Goal: Communication & Community: Answer question/provide support

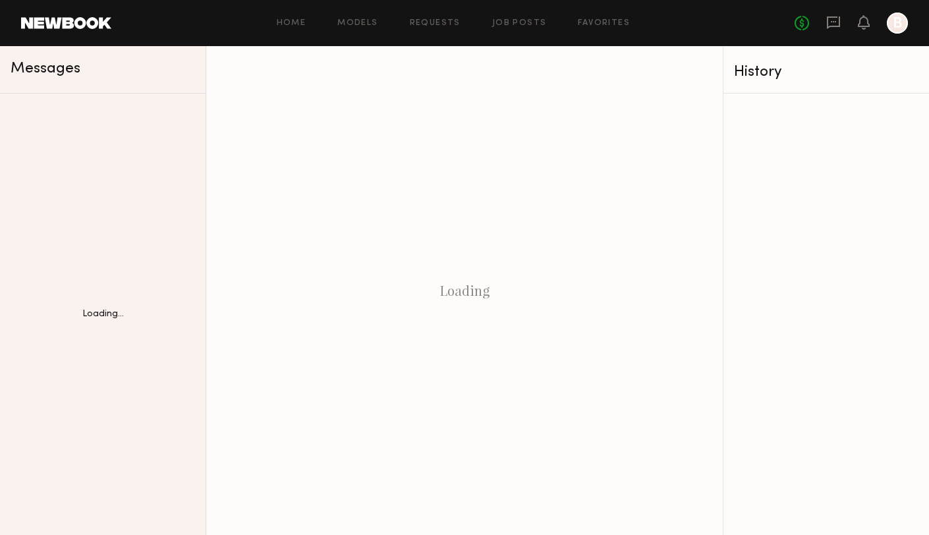
click at [640, 99] on div "Loading" at bounding box center [464, 290] width 517 height 489
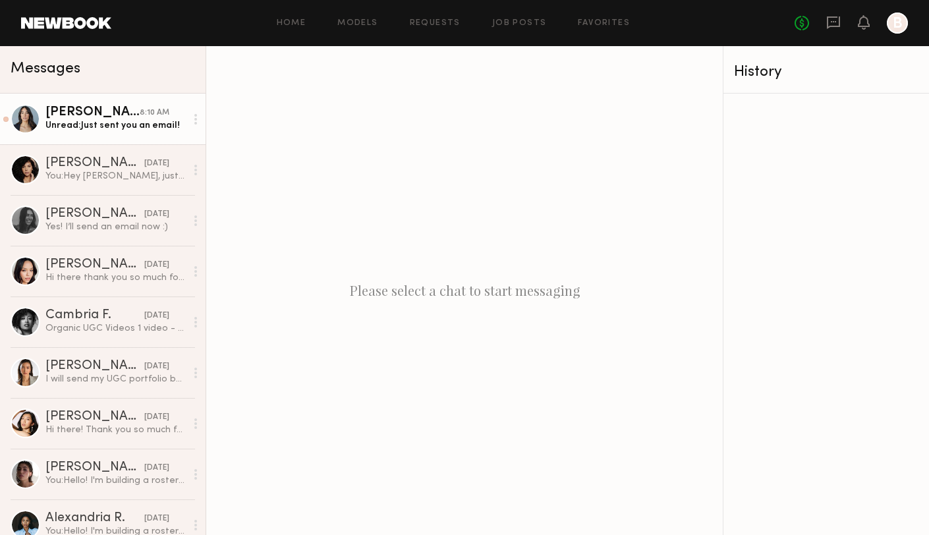
click at [98, 129] on div "Unread: Just sent you an email!" at bounding box center [115, 125] width 140 height 13
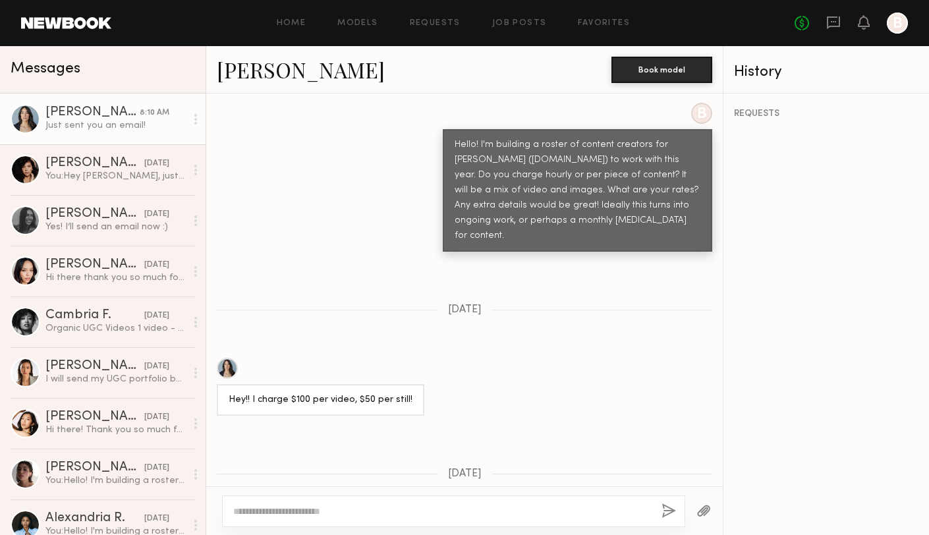
scroll to position [642, 0]
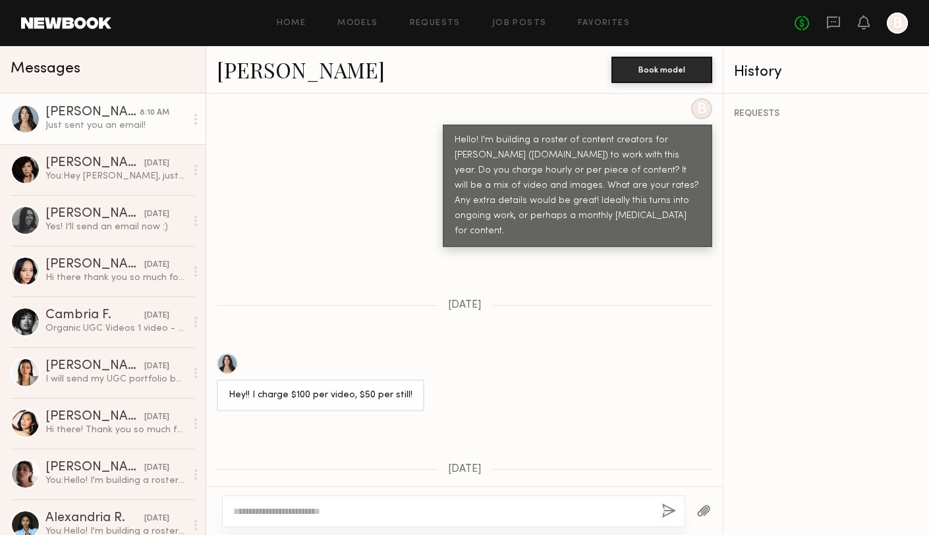
click at [249, 73] on link "[PERSON_NAME]" at bounding box center [301, 69] width 168 height 28
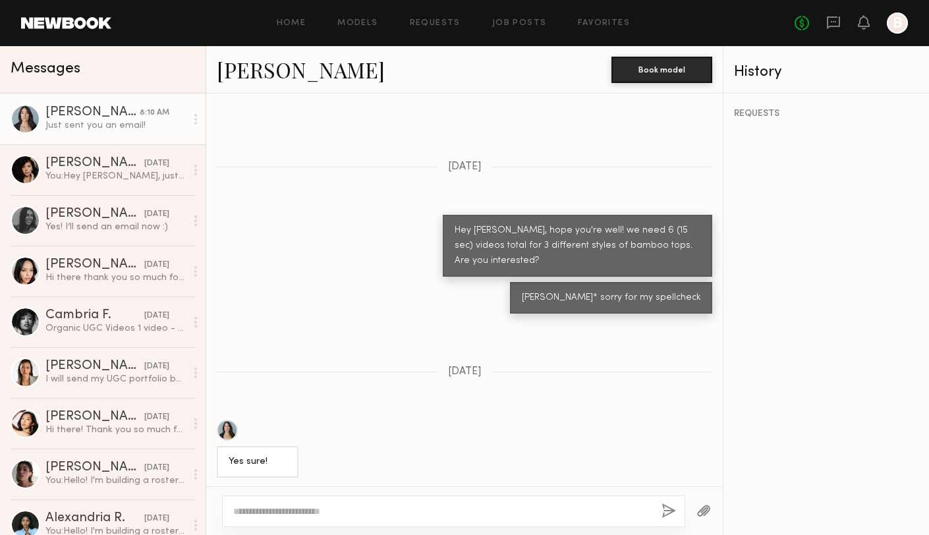
scroll to position [2621, 0]
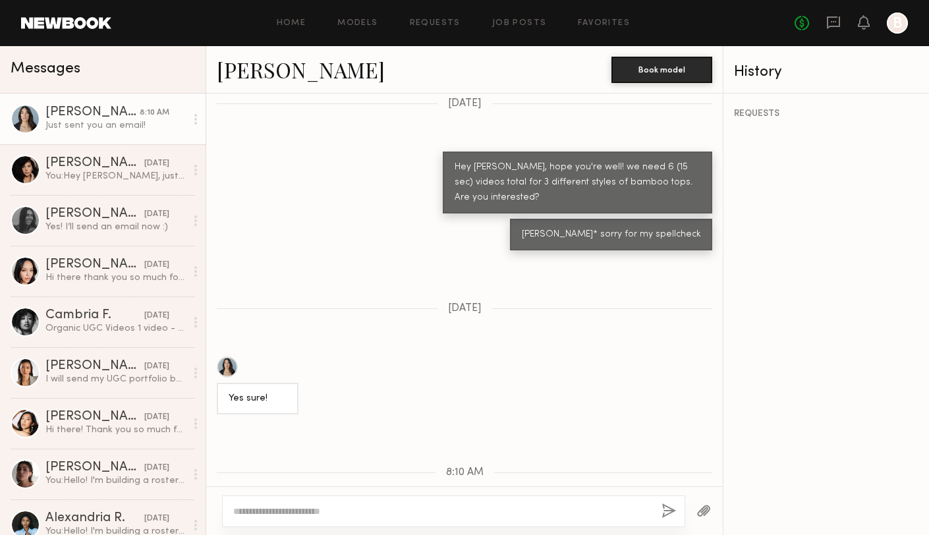
click at [315, 514] on textarea at bounding box center [442, 511] width 418 height 13
type textarea "********"
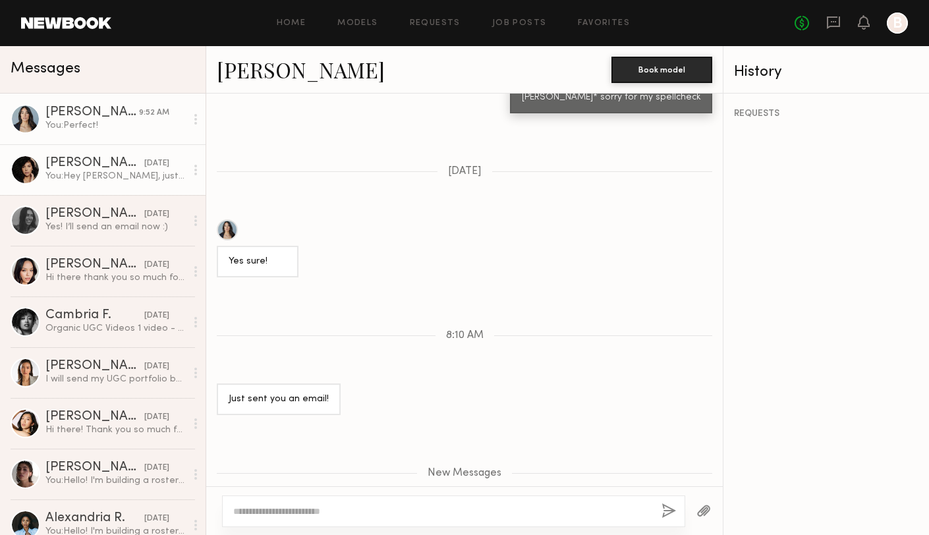
click at [93, 178] on div "You: Hey [PERSON_NAME], just sent you an email" at bounding box center [115, 176] width 140 height 13
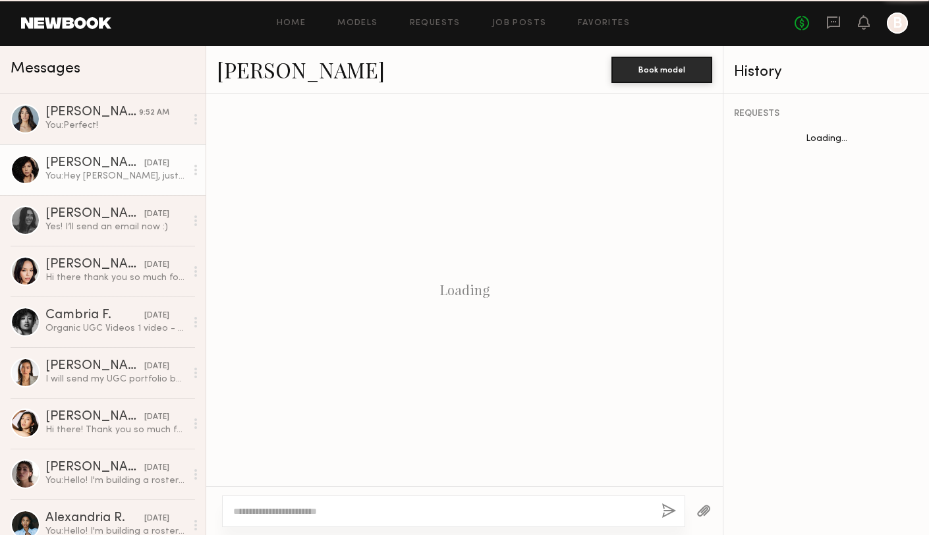
scroll to position [1740, 0]
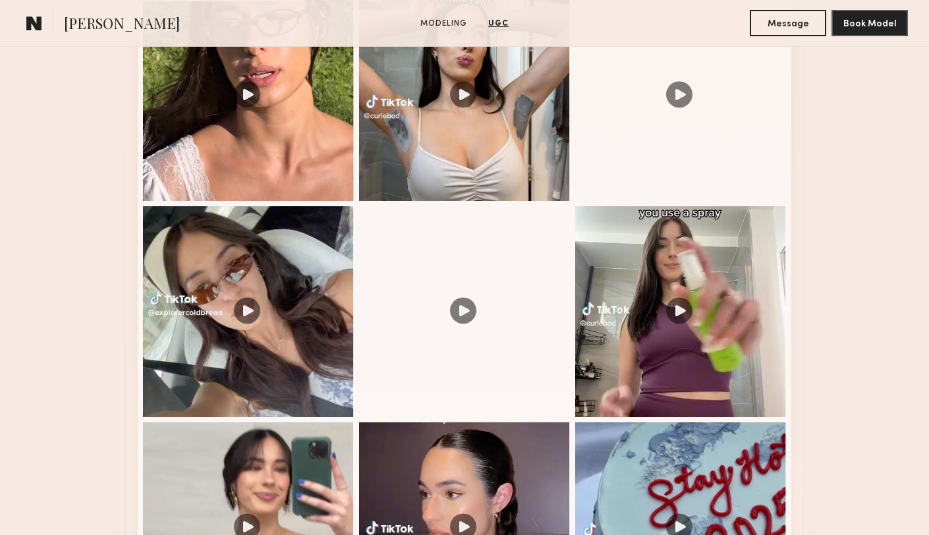
scroll to position [1297, 0]
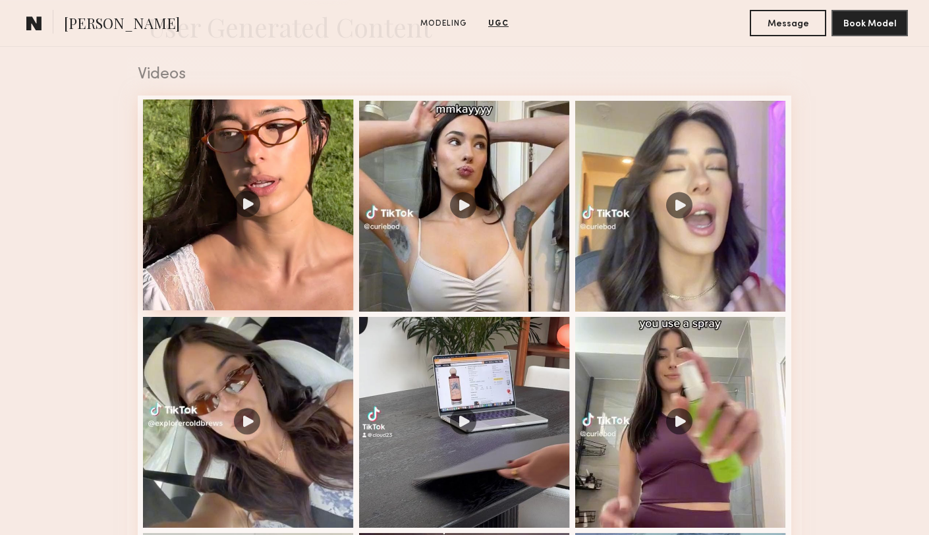
click at [335, 235] on div at bounding box center [248, 204] width 211 height 211
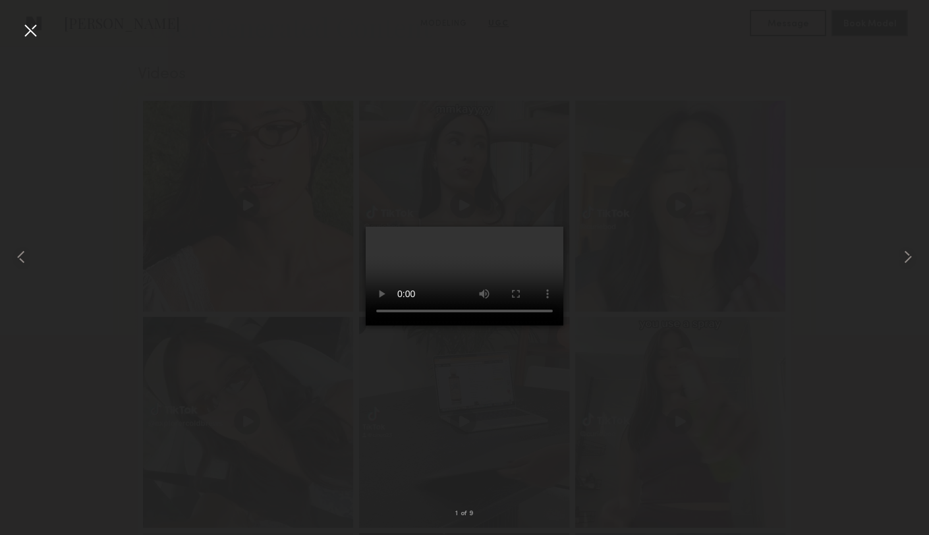
click at [33, 30] on div at bounding box center [30, 30] width 21 height 21
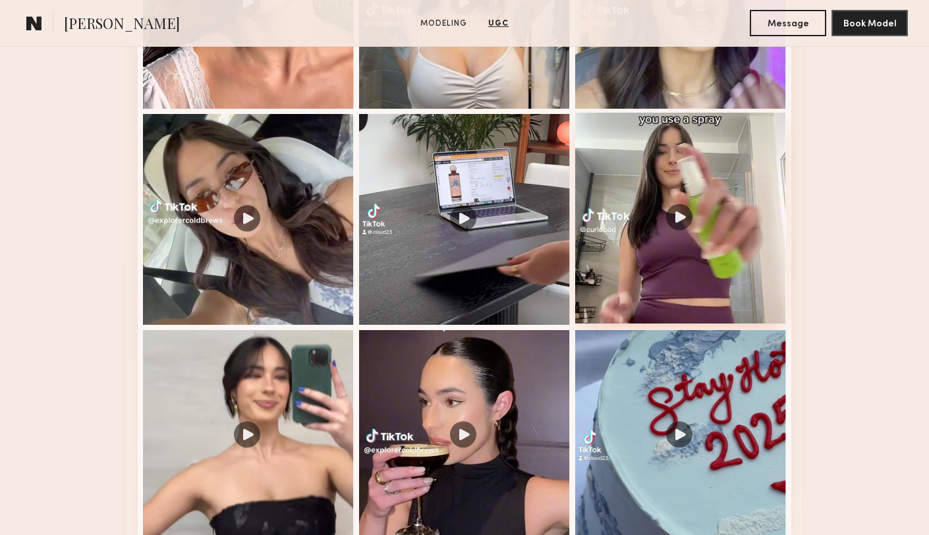
scroll to position [1507, 0]
